Goal: Check status

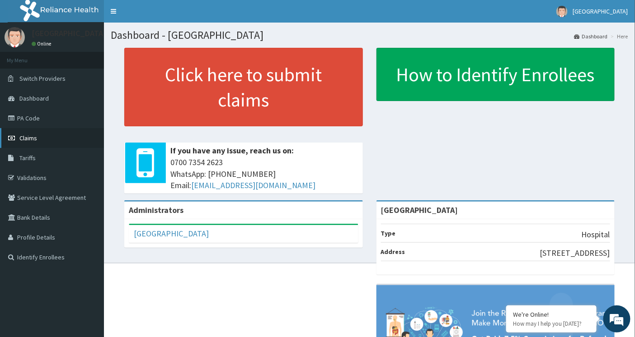
click at [33, 136] on span "Claims" at bounding box center [28, 138] width 18 height 8
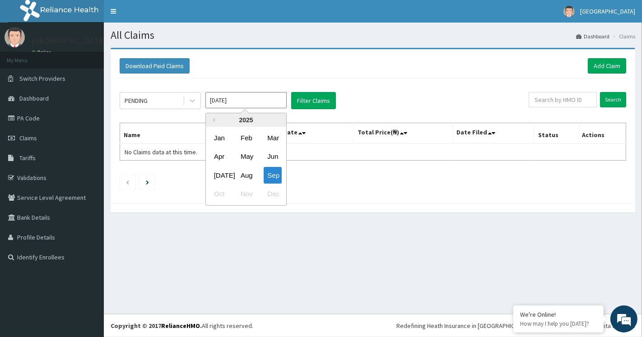
click at [215, 100] on input "[DATE]" at bounding box center [246, 100] width 81 height 16
click at [245, 176] on div "Aug" at bounding box center [246, 175] width 18 height 17
type input "[DATE]"
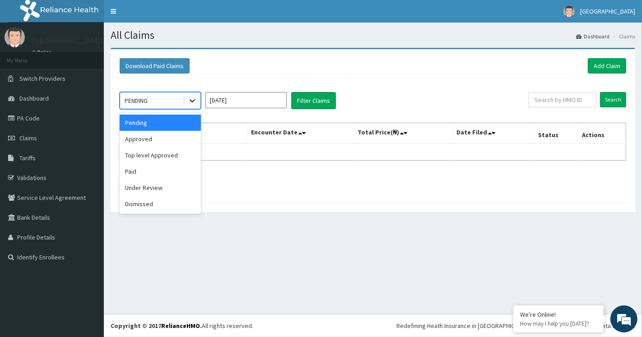
click at [191, 102] on icon at bounding box center [192, 100] width 9 height 9
click at [165, 174] on div "Paid" at bounding box center [160, 172] width 81 height 16
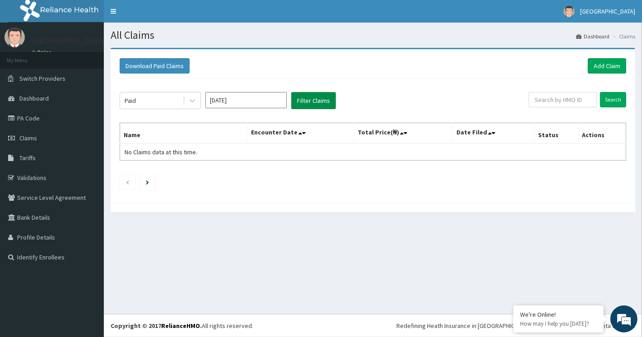
click at [314, 101] on button "Filter Claims" at bounding box center [313, 100] width 45 height 17
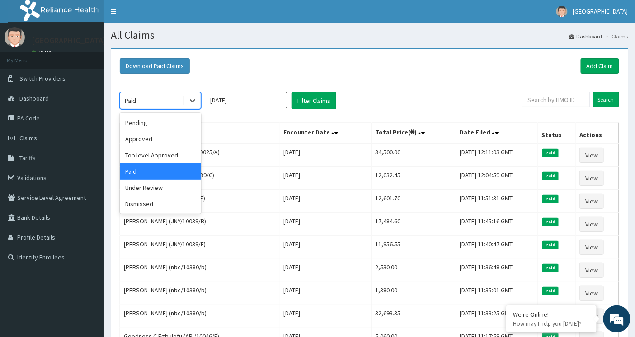
click at [178, 99] on div "Paid" at bounding box center [151, 100] width 63 height 14
click at [172, 124] on div "Pending" at bounding box center [160, 123] width 81 height 16
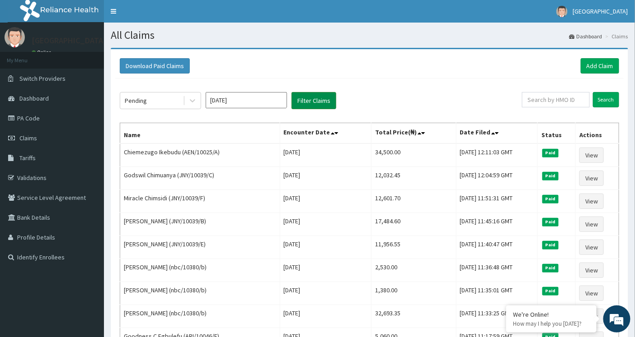
click at [314, 100] on button "Filter Claims" at bounding box center [313, 100] width 45 height 17
